Goal: Book appointment/travel/reservation

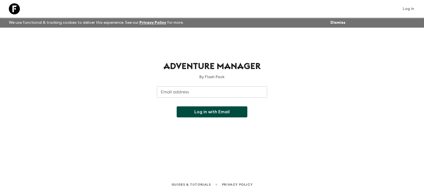
click at [227, 95] on input "Email address" at bounding box center [212, 91] width 110 height 11
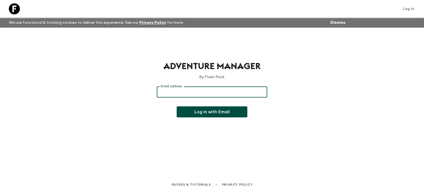
paste input "[EMAIL_ADDRESS][DOMAIN_NAME]"
type input "[EMAIL_ADDRESS][DOMAIN_NAME]"
click at [227, 111] on button "Log in with Email" at bounding box center [211, 111] width 71 height 11
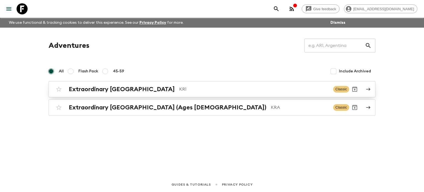
click at [95, 94] on div "Extraordinary [GEOGRAPHIC_DATA] KR1 Classic" at bounding box center [201, 89] width 296 height 11
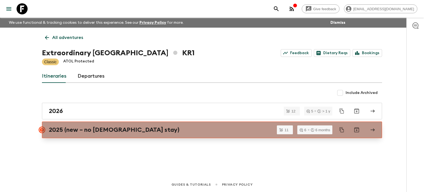
click at [87, 126] on h2 "2025 (new – no [DEMOGRAPHIC_DATA] stay)" at bounding box center [114, 129] width 130 height 7
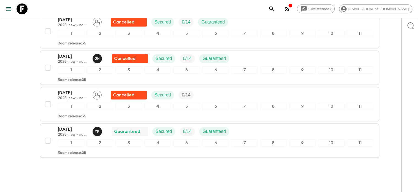
scroll to position [383, 0]
